Goal: Check status: Check status

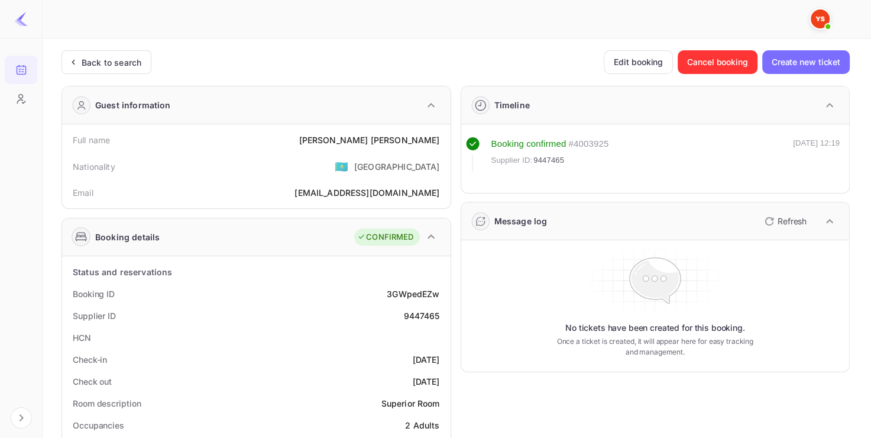
click at [139, 73] on div "Back to search" at bounding box center [106, 62] width 90 height 24
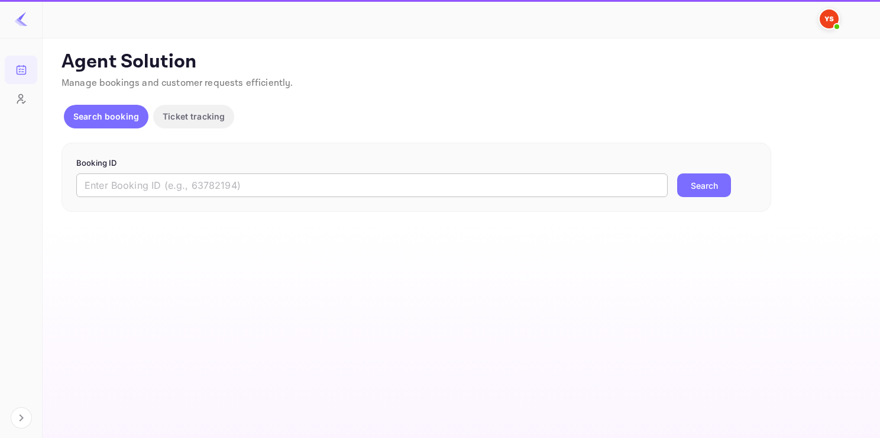
click at [163, 182] on input "text" at bounding box center [371, 185] width 591 height 24
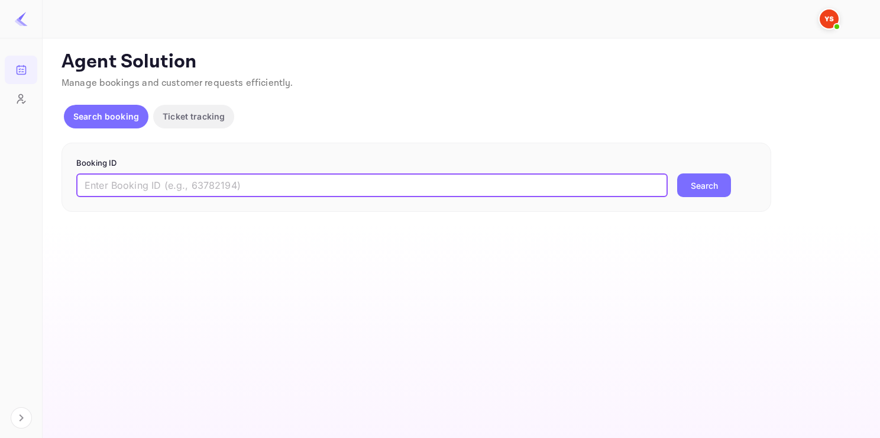
paste input "7580178"
type input "7580178"
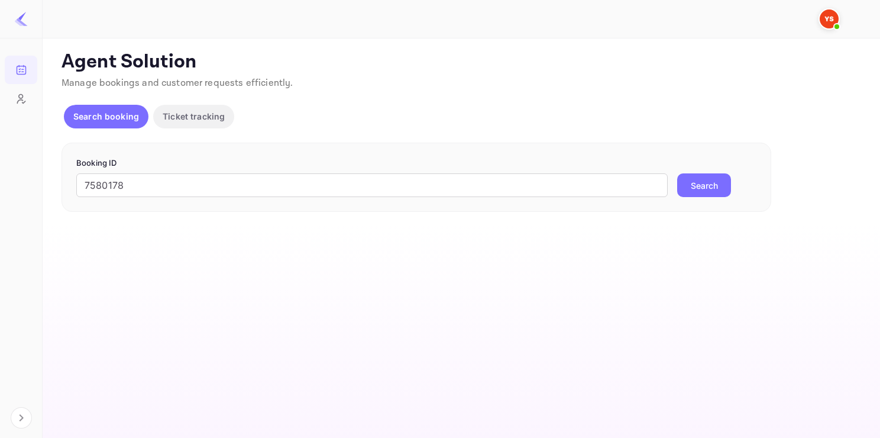
click at [693, 194] on button "Search" at bounding box center [704, 185] width 54 height 24
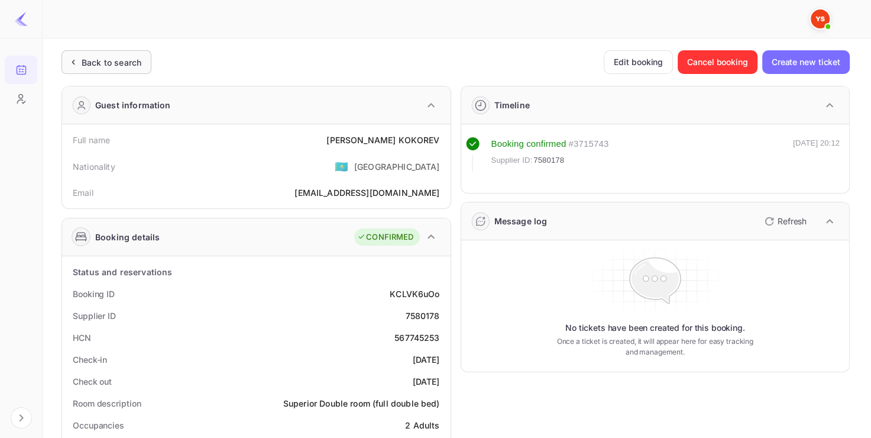
click at [129, 63] on div "Back to search" at bounding box center [112, 62] width 60 height 12
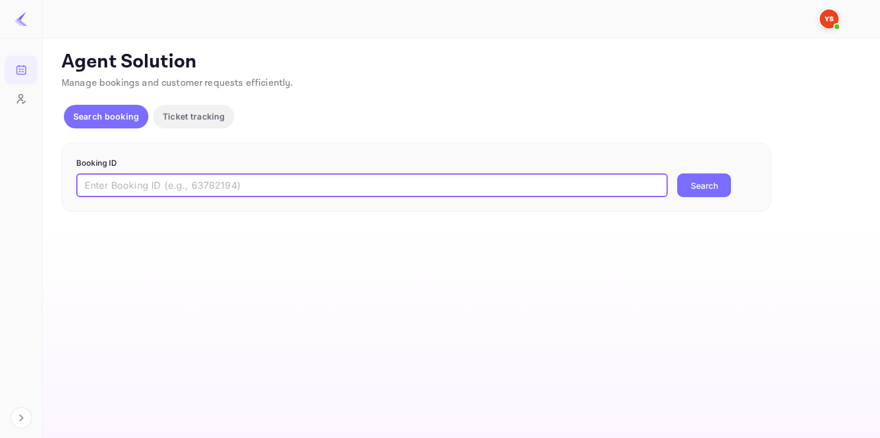
click at [196, 192] on input "text" at bounding box center [371, 185] width 591 height 24
paste input "9404418"
type input "9404418"
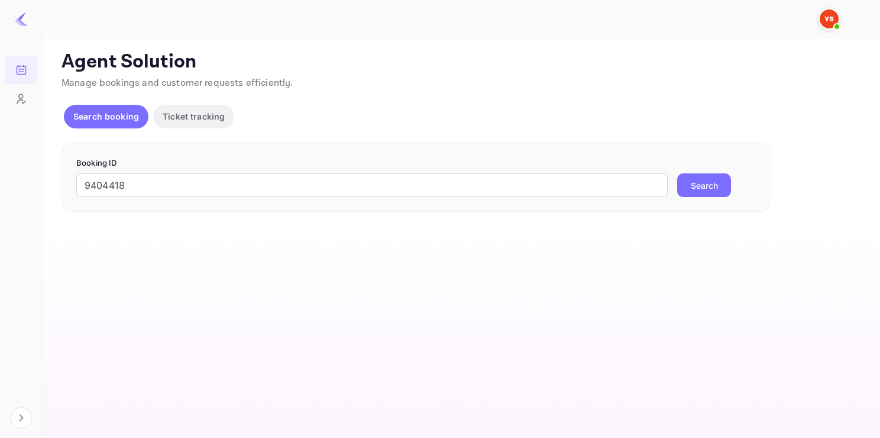
click at [692, 184] on button "Search" at bounding box center [704, 185] width 54 height 24
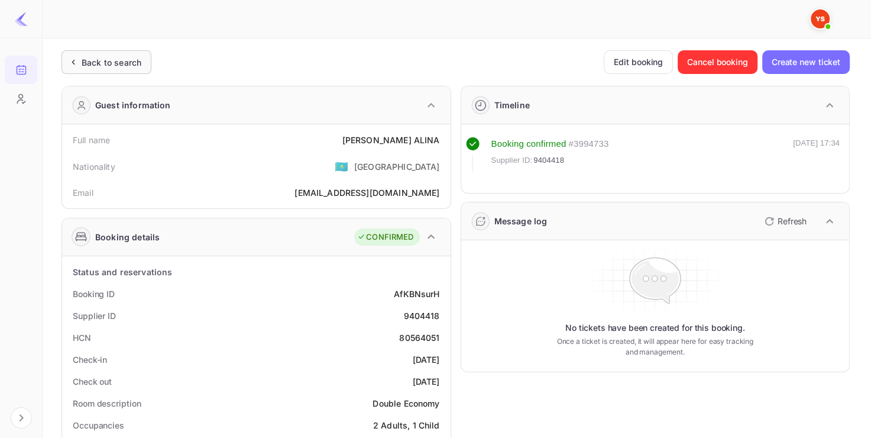
click at [116, 52] on div "Back to search" at bounding box center [106, 62] width 90 height 24
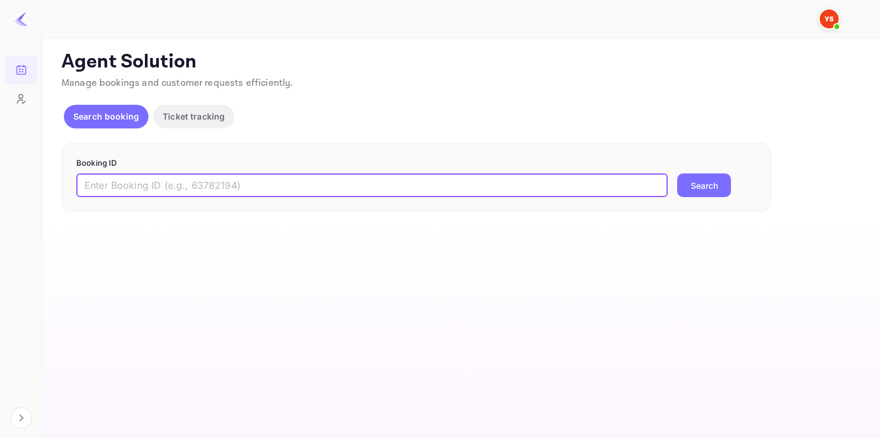
click at [172, 183] on input "text" at bounding box center [371, 185] width 591 height 24
paste input "9552955"
type input "9552955"
click at [677, 173] on button "Search" at bounding box center [704, 185] width 54 height 24
